Goal: Task Accomplishment & Management: Use online tool/utility

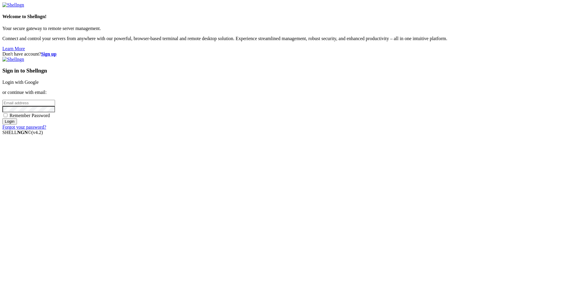
click at [39, 85] on link "Login with Google" at bounding box center [20, 82] width 36 height 5
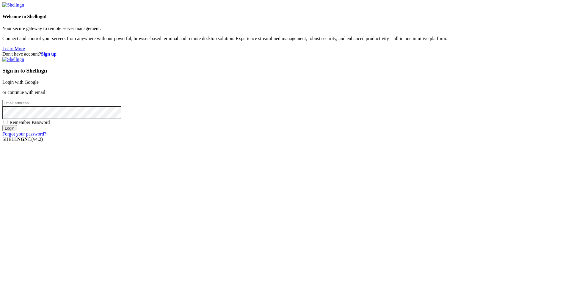
click at [39, 85] on link "Login with Google" at bounding box center [20, 82] width 36 height 5
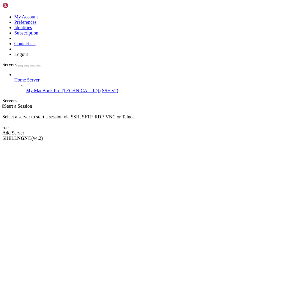
click at [46, 88] on span "My MacBook Pro" at bounding box center [43, 90] width 34 height 5
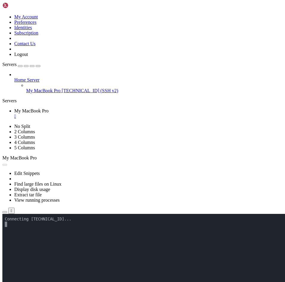
click at [120, 251] on x-row at bounding box center [108, 250] width 206 height 5
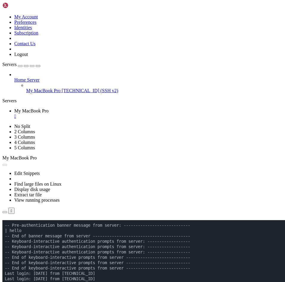
click at [122, 114] on div "" at bounding box center [148, 116] width 268 height 5
